Goal: Transaction & Acquisition: Book appointment/travel/reservation

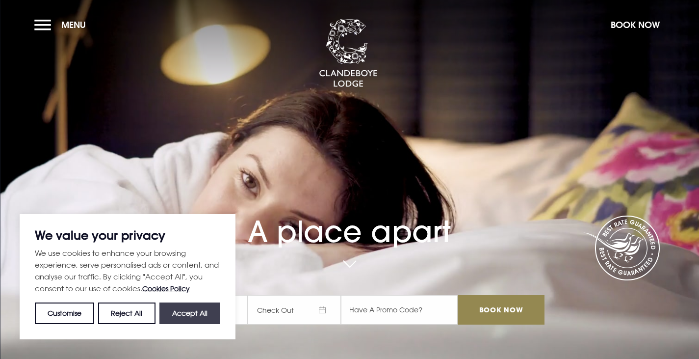
click at [197, 311] on button "Accept All" at bounding box center [189, 313] width 61 height 22
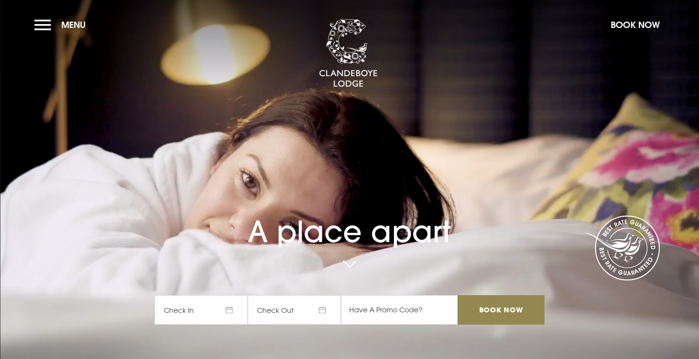
checkbox input "true"
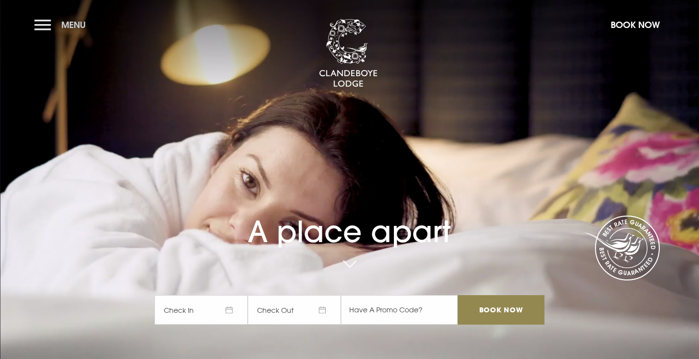
click at [45, 26] on button "Menu" at bounding box center [62, 24] width 56 height 21
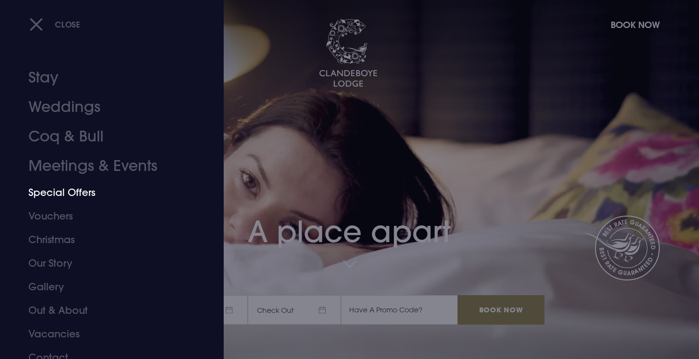
scroll to position [10, 0]
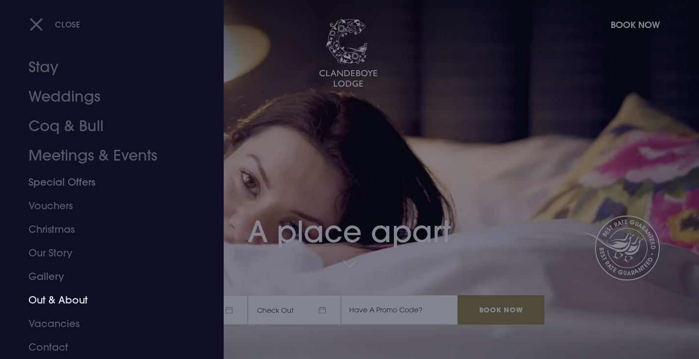
click at [62, 300] on link "Out & About" at bounding box center [105, 300] width 155 height 24
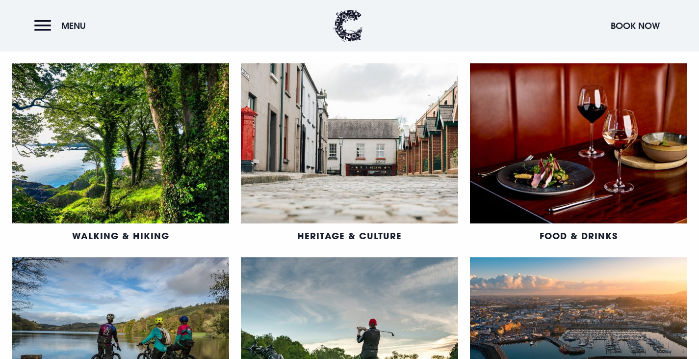
scroll to position [441, 0]
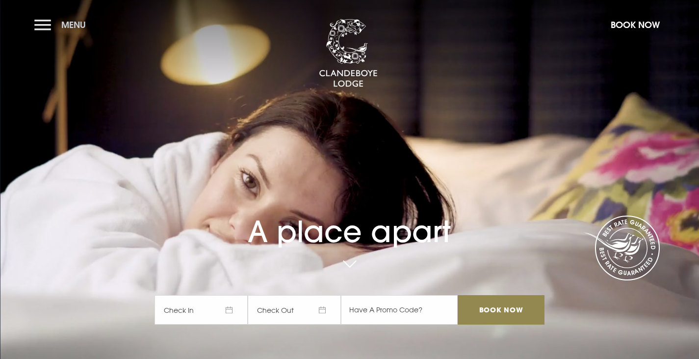
click at [44, 24] on button "Menu" at bounding box center [62, 24] width 56 height 21
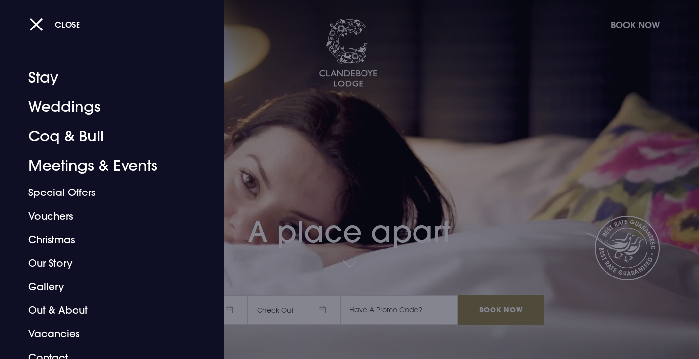
click at [396, 127] on div at bounding box center [349, 179] width 699 height 359
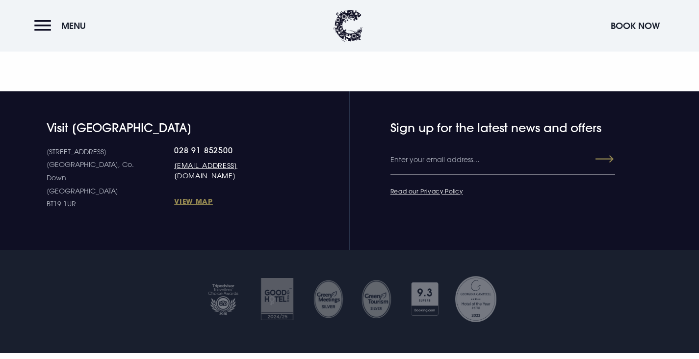
scroll to position [3630, 0]
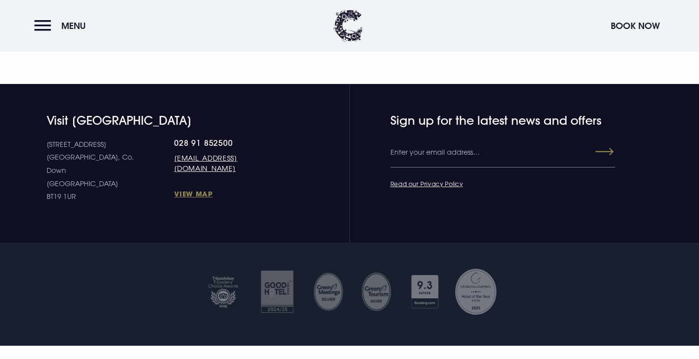
click at [32, 23] on header "Menu Book Now" at bounding box center [349, 26] width 699 height 52
click at [611, 29] on button "Book Now" at bounding box center [635, 25] width 59 height 21
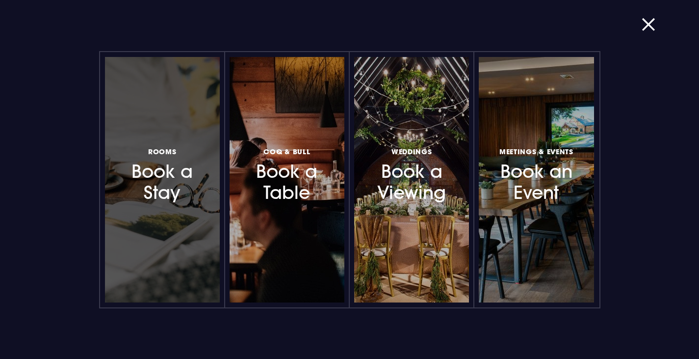
click at [150, 178] on h3 "Rooms Book a Stay" at bounding box center [162, 174] width 81 height 58
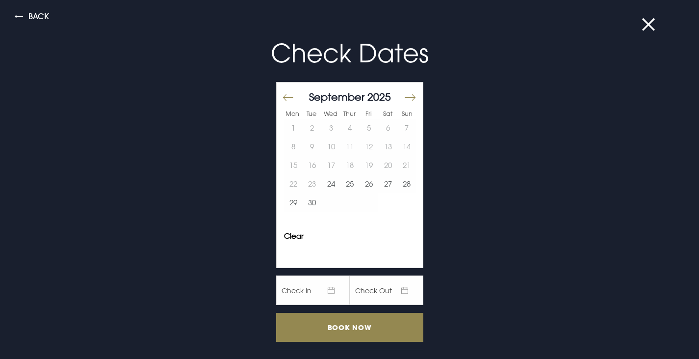
click at [405, 95] on button "Move forward to switch to the next month." at bounding box center [410, 97] width 12 height 21
click at [364, 151] on button "10" at bounding box center [369, 146] width 19 height 19
click at [363, 148] on button "10" at bounding box center [369, 146] width 19 height 19
click at [380, 143] on button "11" at bounding box center [387, 146] width 19 height 19
click at [361, 148] on button "10" at bounding box center [369, 146] width 19 height 19
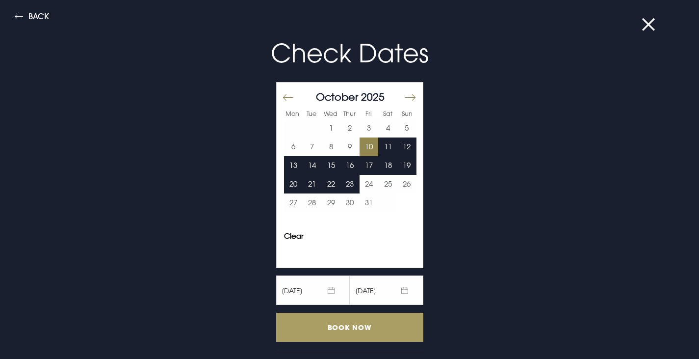
click at [357, 323] on input "Book Now" at bounding box center [349, 326] width 147 height 29
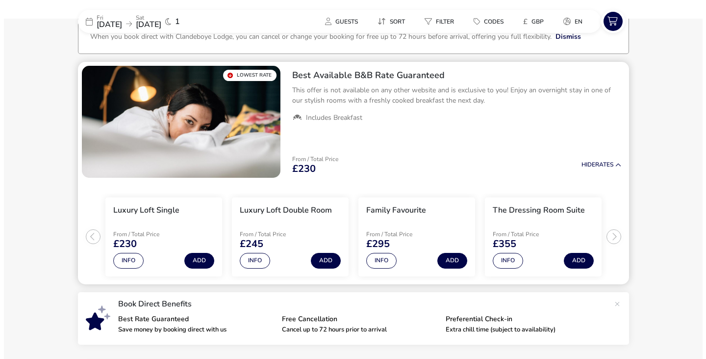
scroll to position [78, 0]
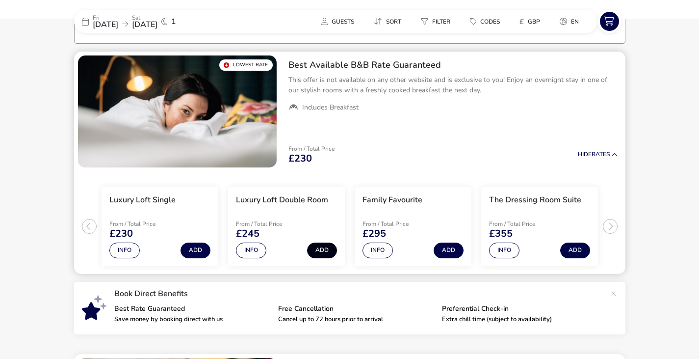
click at [319, 251] on button "Add" at bounding box center [322, 250] width 30 height 16
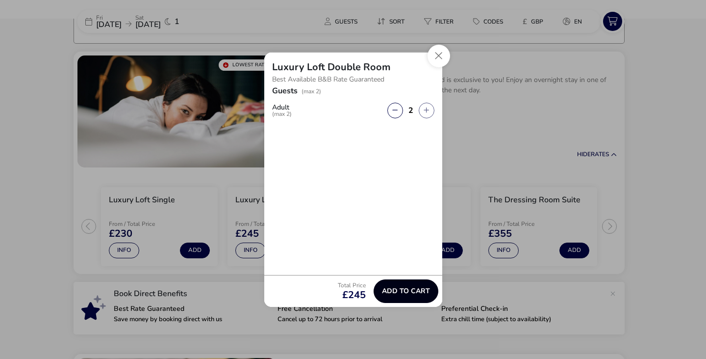
click at [400, 291] on span "Add to cart" at bounding box center [406, 290] width 48 height 7
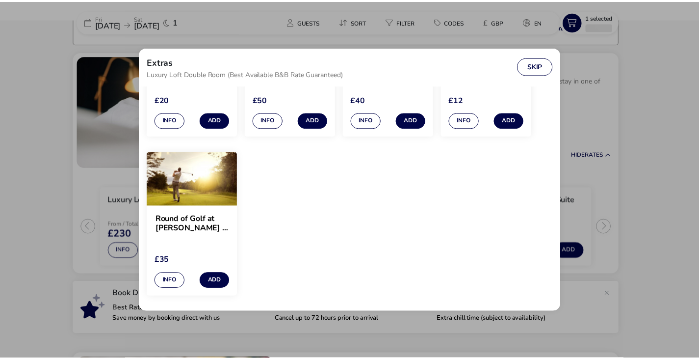
scroll to position [709, 0]
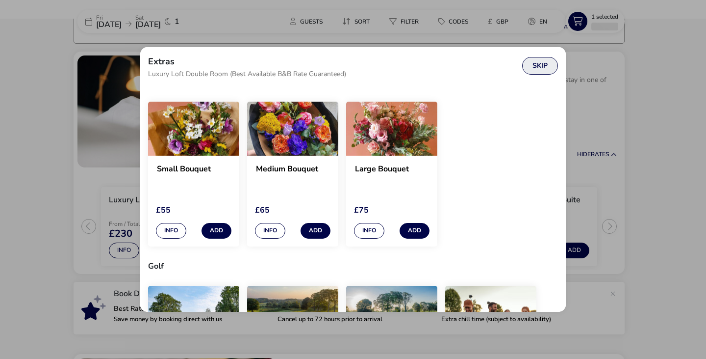
click at [541, 71] on button "Skip" at bounding box center [540, 66] width 36 height 18
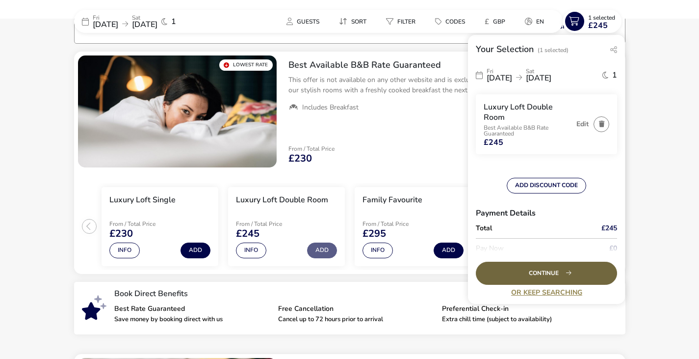
click at [544, 271] on div "Continue" at bounding box center [546, 272] width 141 height 23
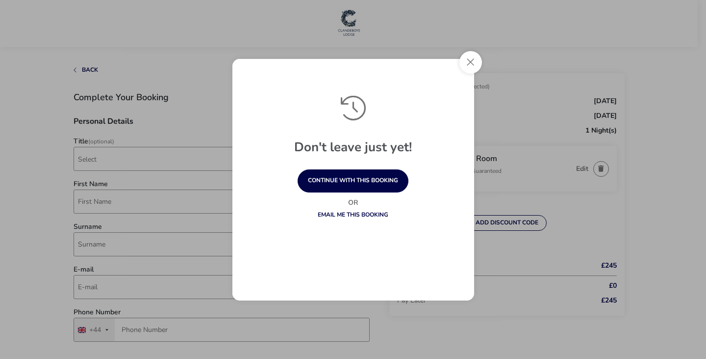
click at [472, 63] on button "Close" at bounding box center [471, 62] width 23 height 23
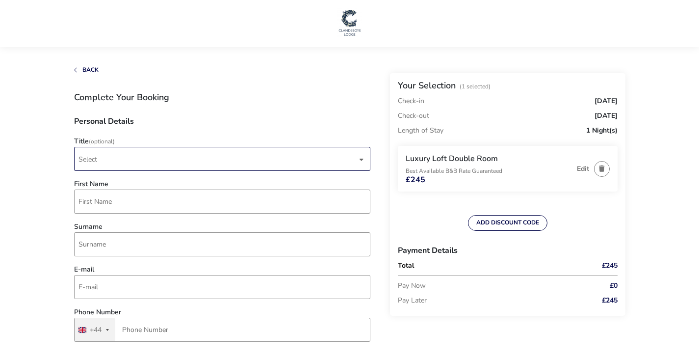
click at [274, 155] on span "Select" at bounding box center [217, 158] width 279 height 23
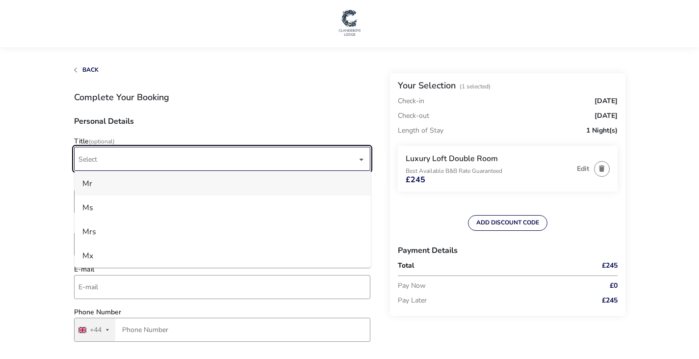
click at [168, 184] on li "Mr" at bounding box center [223, 183] width 296 height 24
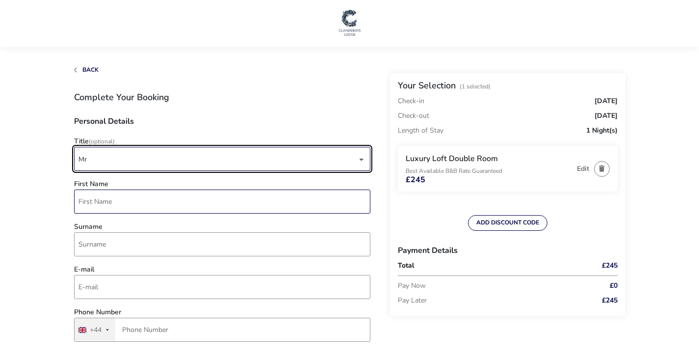
click at [142, 201] on input "First Name" at bounding box center [222, 201] width 296 height 24
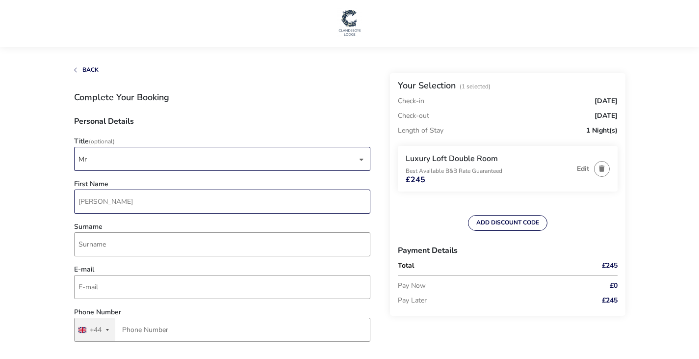
type input "Craig"
click at [148, 238] on input "McCormac" at bounding box center [222, 244] width 296 height 24
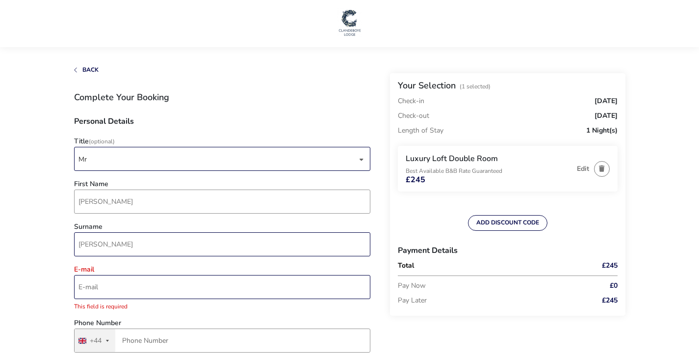
type input "McCormack"
click at [152, 281] on input "E-mail" at bounding box center [222, 287] width 296 height 24
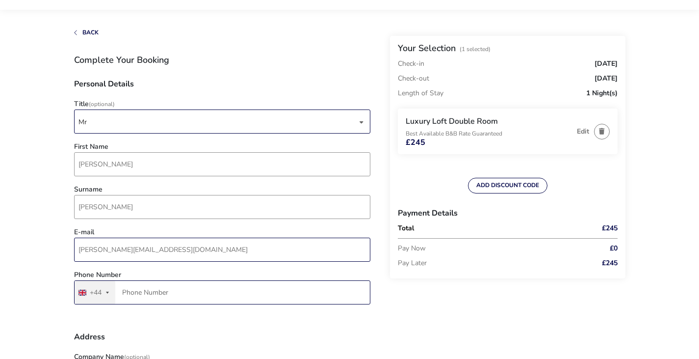
scroll to position [49, 0]
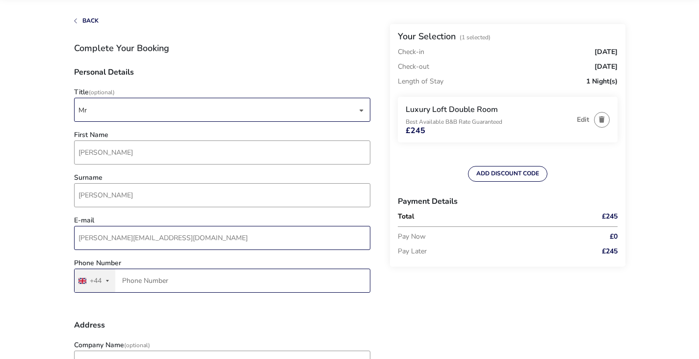
type input "craig@bedroomsplus.co.uk"
click at [201, 287] on input "Phone Number" at bounding box center [222, 280] width 296 height 24
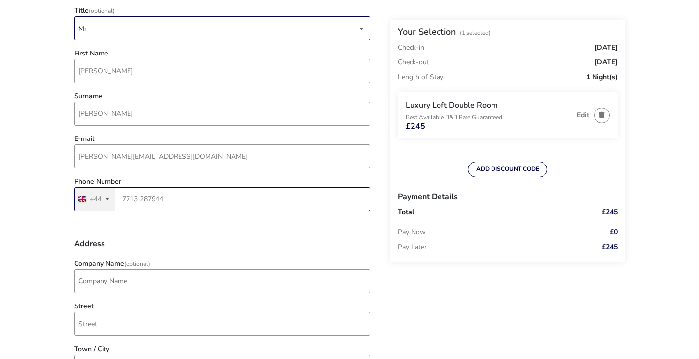
scroll to position [147, 0]
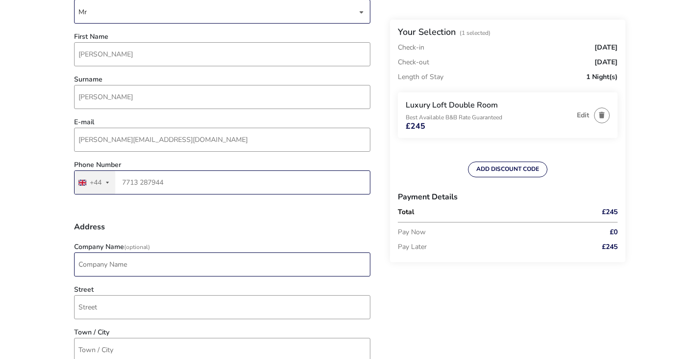
type input "7713 287944"
click at [270, 265] on input "Company Name (Optional)" at bounding box center [222, 264] width 296 height 24
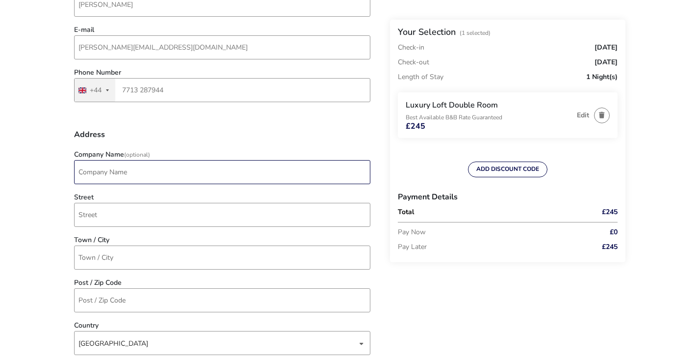
scroll to position [245, 0]
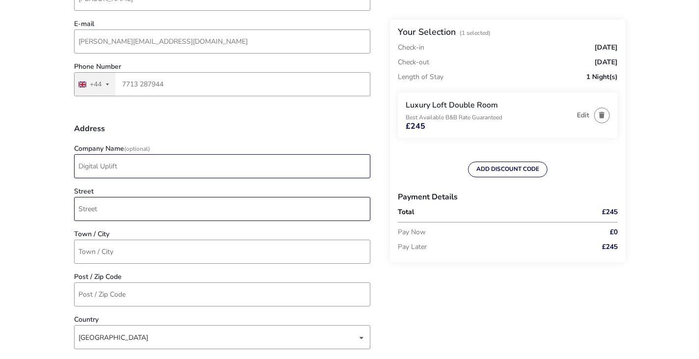
type input "Digital Uplift"
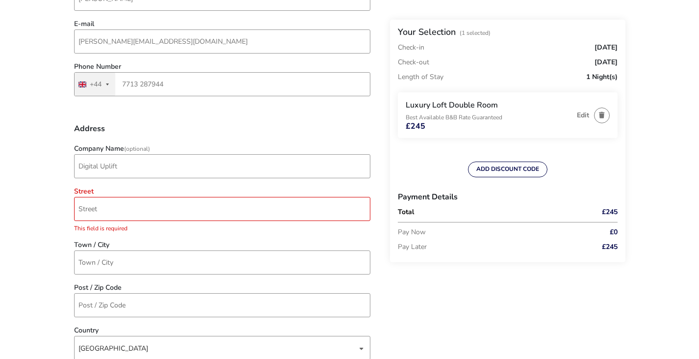
type input "cmccormack84@gmail.com"
type input "4407713287944"
type input "16 Panther Drive"
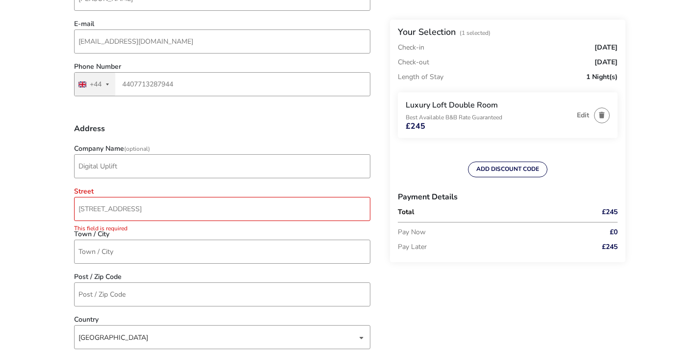
type input "Uddingston"
type input "G71 6UH"
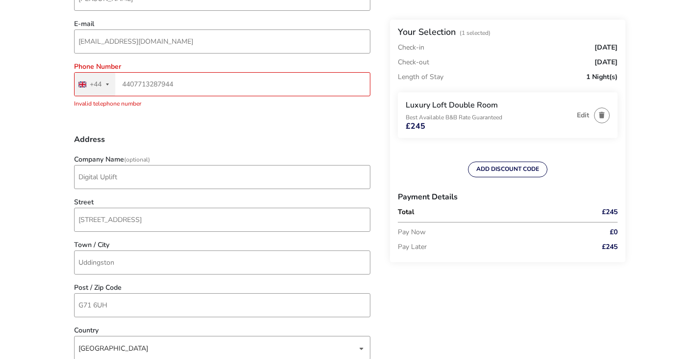
drag, startPoint x: 133, startPoint y: 83, endPoint x: 120, endPoint y: 83, distance: 12.8
click at [120, 83] on input "4407713287944" at bounding box center [222, 84] width 296 height 24
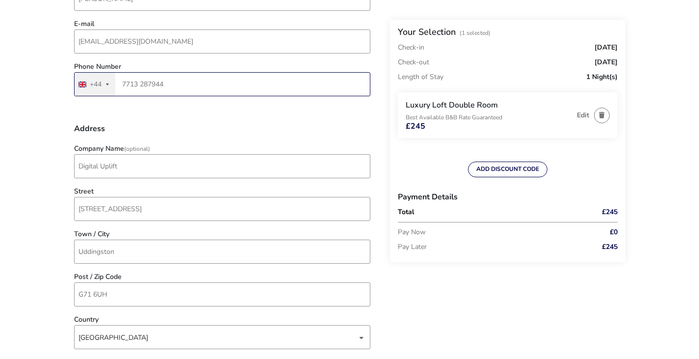
click at [121, 83] on input "7713 287944" at bounding box center [222, 84] width 296 height 24
type input "07713287944"
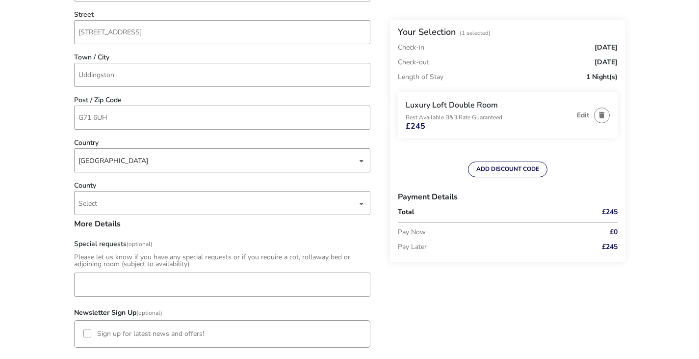
scroll to position [441, 0]
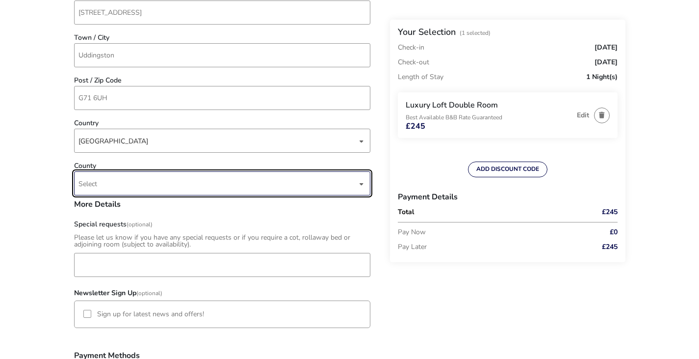
click at [104, 186] on span "Select" at bounding box center [217, 183] width 279 height 23
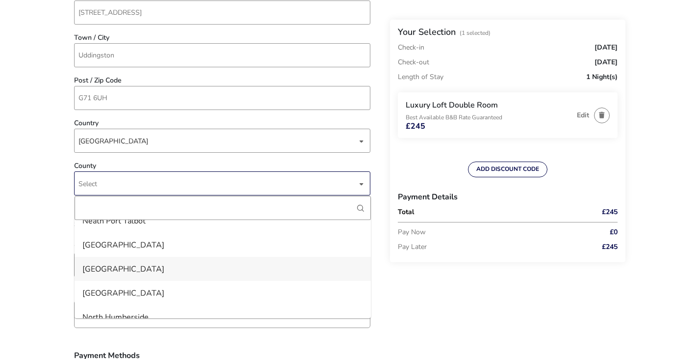
scroll to position [1815, 0]
click at [148, 289] on li "North Lanarkshire" at bounding box center [223, 292] width 296 height 24
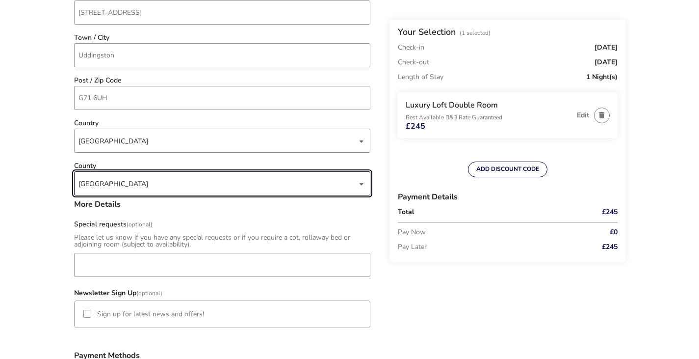
click at [46, 249] on naf-accommodations-shell "Back Your Selection (1 Selected) Check-in Friday, 10 Oct 2025 Check-out Saturda…" at bounding box center [349, 187] width 699 height 1257
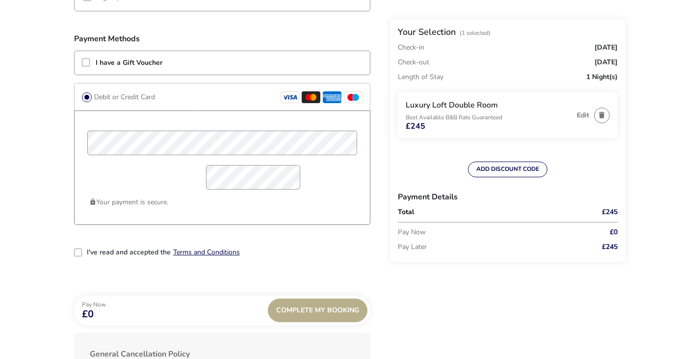
scroll to position [736, 0]
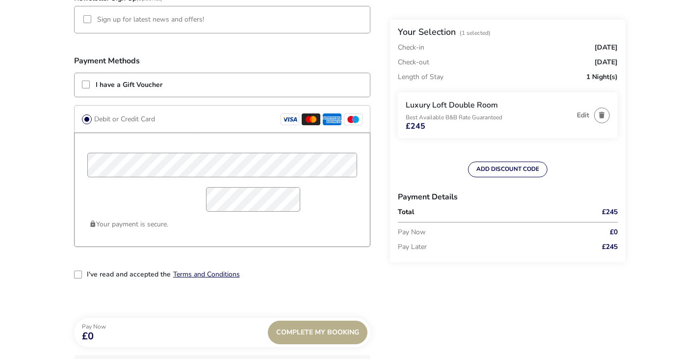
click at [77, 275] on div "2-term_condi" at bounding box center [78, 274] width 8 height 8
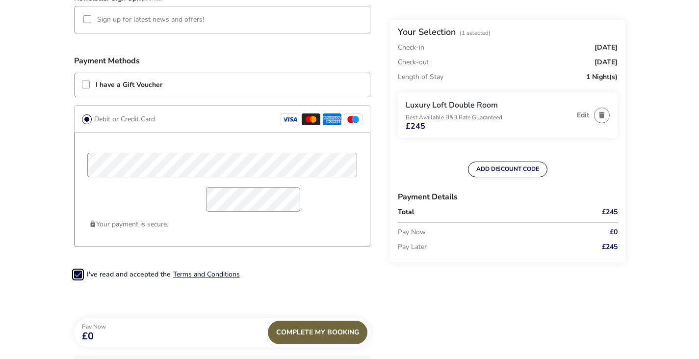
click at [319, 333] on span "Complete My Booking" at bounding box center [317, 331] width 83 height 7
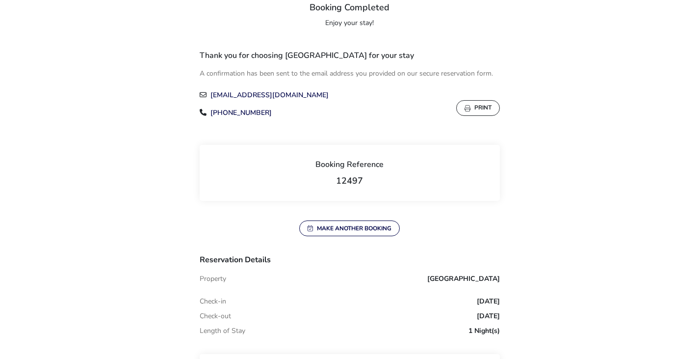
scroll to position [98, 0]
